Goal: Navigation & Orientation: Go to known website

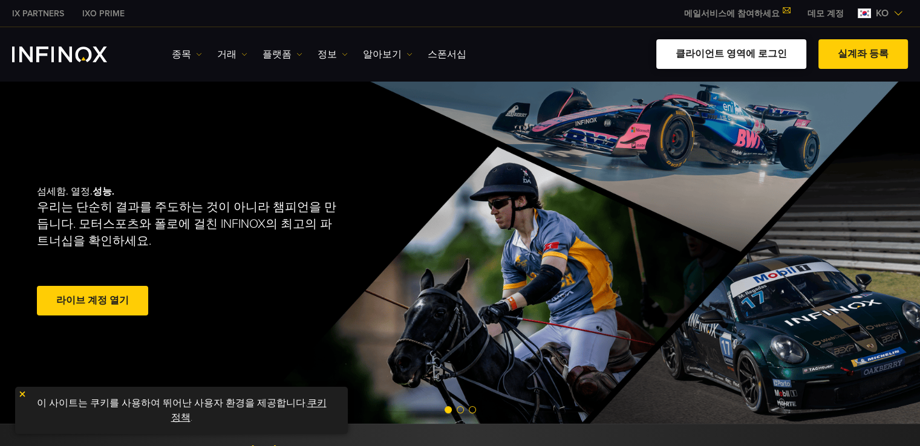
click at [747, 55] on link "클라이언트 영역에 로그인" at bounding box center [731, 54] width 150 height 30
